Goal: Find specific page/section: Find specific page/section

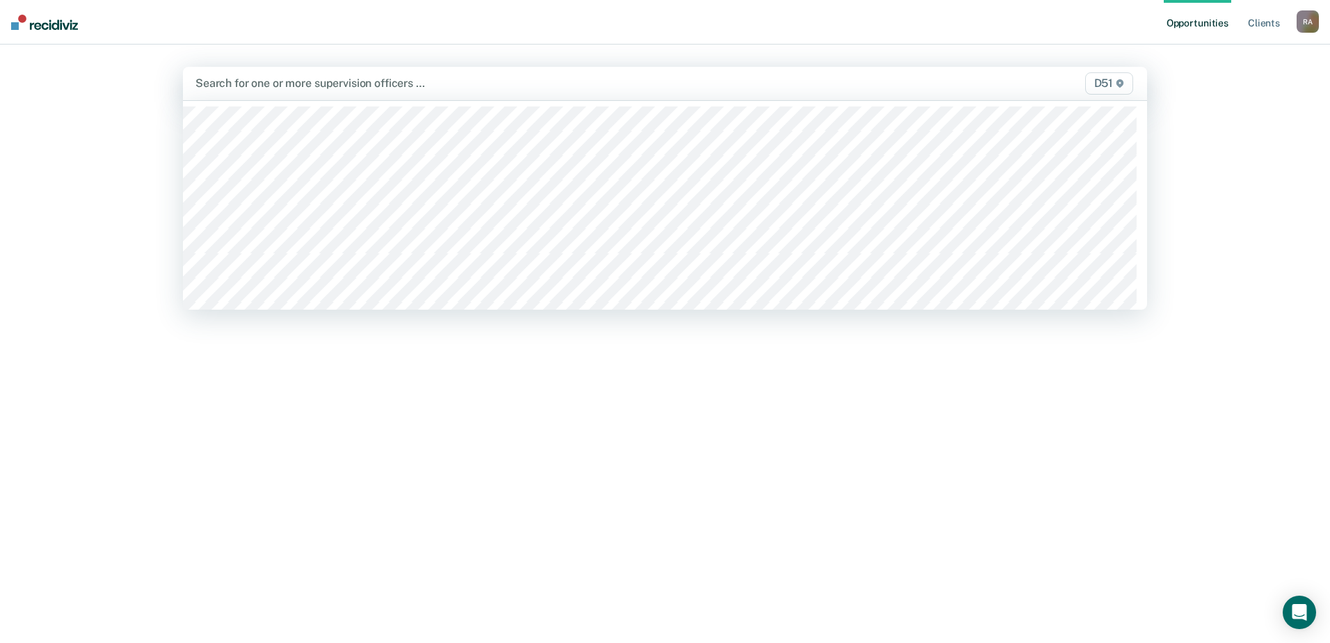
click at [284, 78] on div at bounding box center [523, 83] width 657 height 16
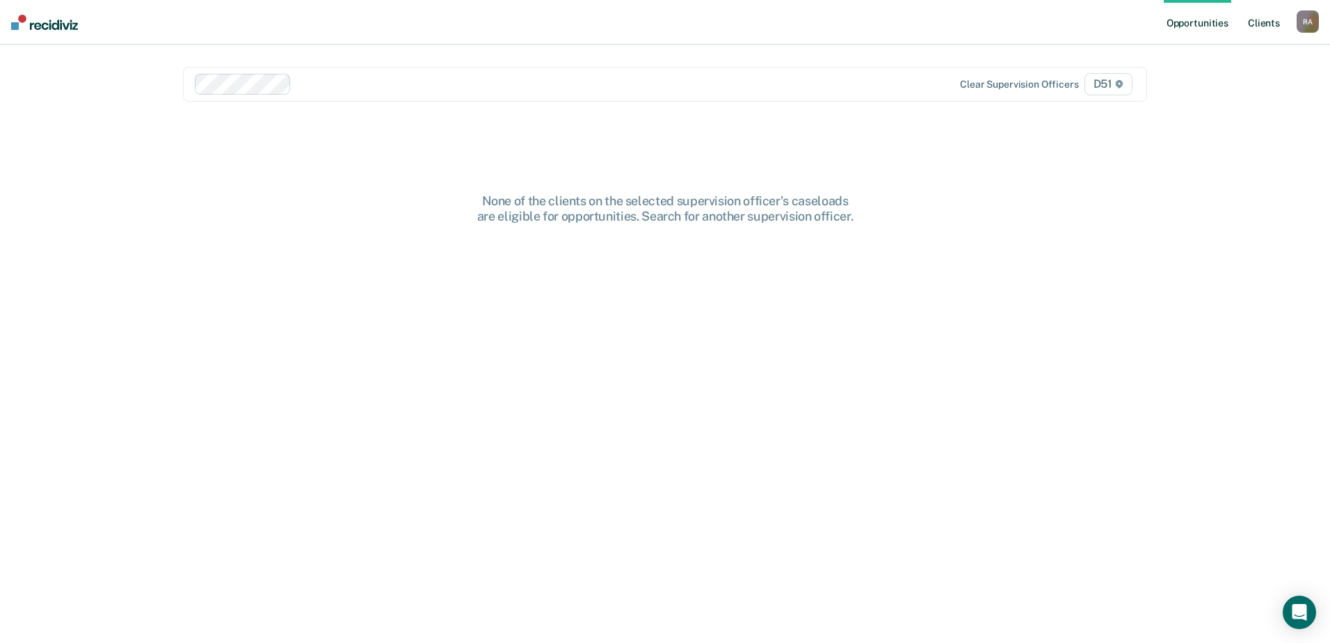
click at [1263, 22] on link "Client s" at bounding box center [1264, 22] width 38 height 45
